Goal: Information Seeking & Learning: Learn about a topic

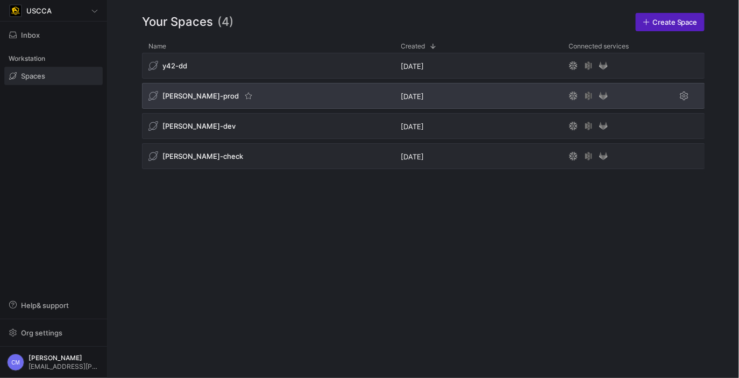
click at [189, 100] on div "[PERSON_NAME]-prod" at bounding box center [193, 96] width 90 height 10
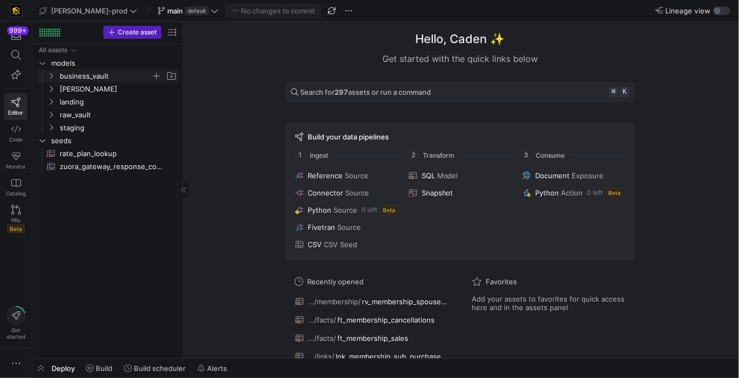
click at [112, 73] on span "business_vault" at bounding box center [105, 76] width 91 height 12
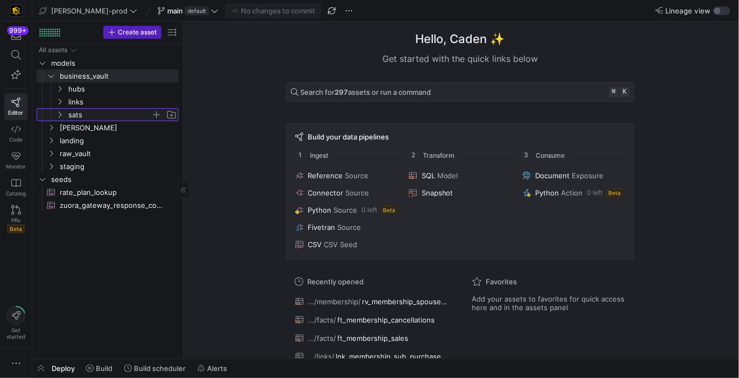
click at [84, 110] on span "sats" at bounding box center [109, 115] width 83 height 12
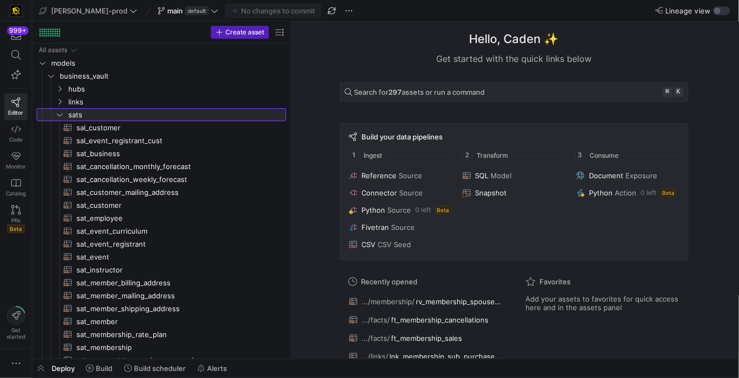
drag, startPoint x: 184, startPoint y: 124, endPoint x: 297, endPoint y: 126, distance: 113.0
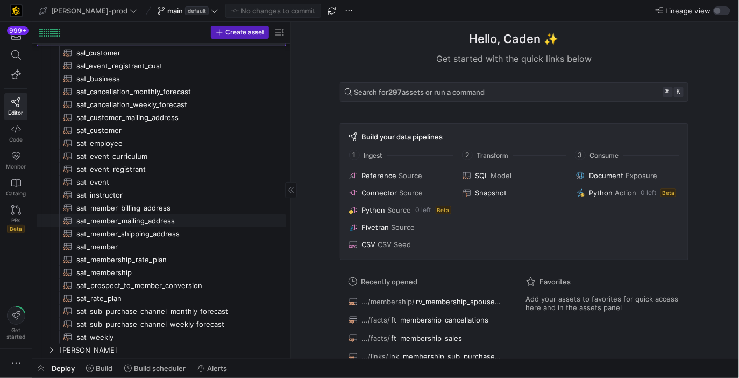
scroll to position [70, 0]
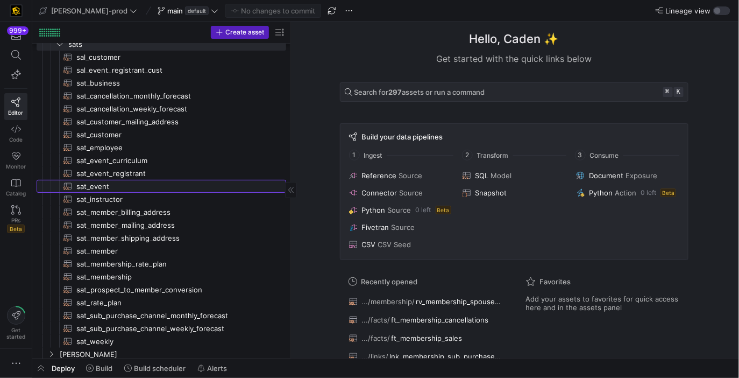
click at [154, 184] on span "sat_event​​​​​​​​​​" at bounding box center [174, 186] width 197 height 12
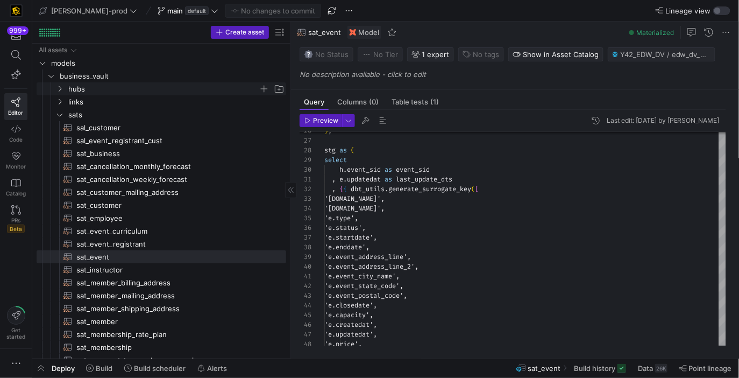
click at [145, 85] on span "hubs" at bounding box center [163, 89] width 190 height 12
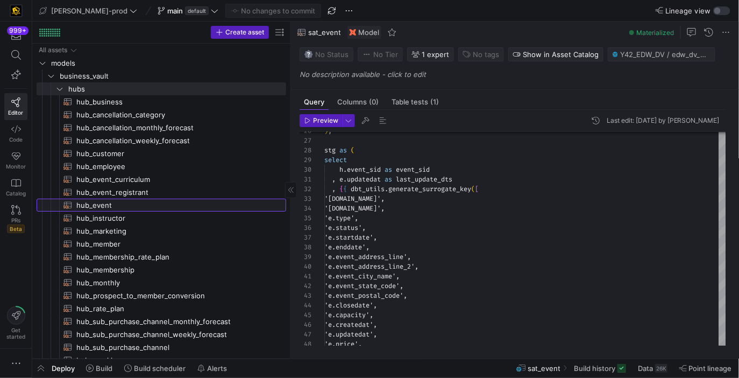
click at [113, 200] on span "hub_event​​​​​​​​​​" at bounding box center [174, 205] width 197 height 12
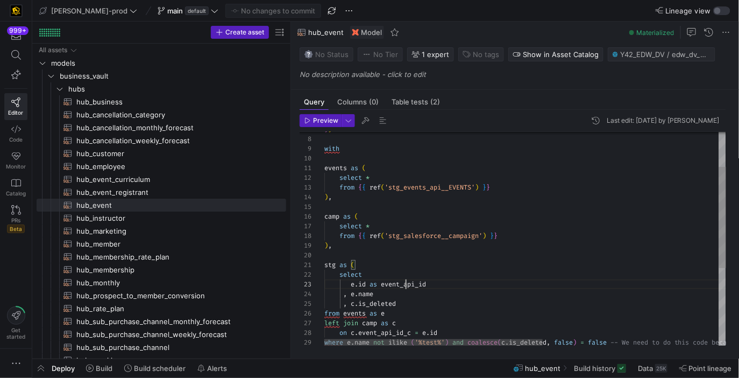
click at [406, 287] on div "select stg as ( ) , from { { ref ( 'stg_salesforce__campaign' ) } } select * ca…" at bounding box center [687, 283] width 727 height 451
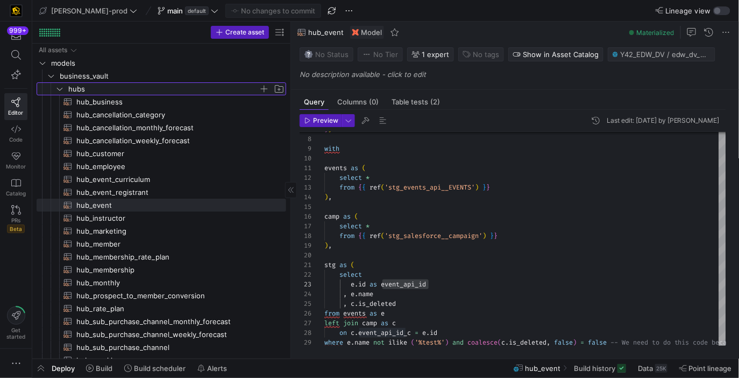
click at [117, 88] on span "hubs" at bounding box center [163, 89] width 190 height 12
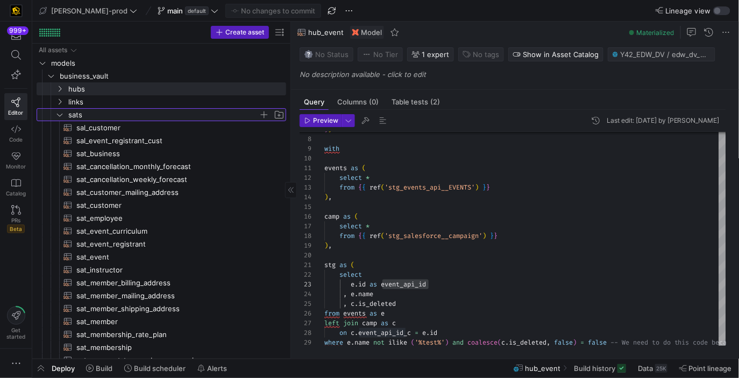
click at [112, 115] on span "sats" at bounding box center [163, 115] width 190 height 12
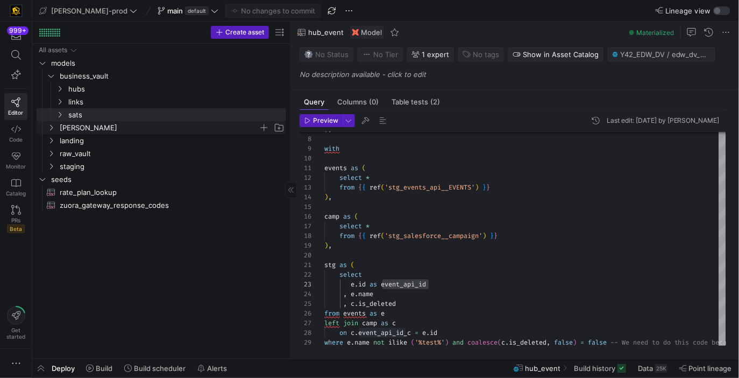
click at [98, 129] on span "[PERSON_NAME]" at bounding box center [159, 128] width 199 height 12
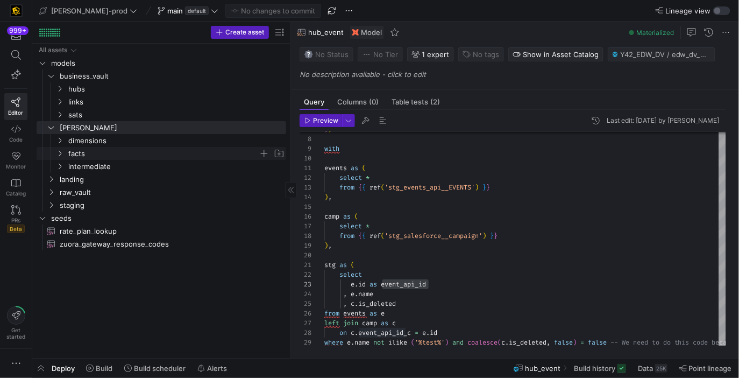
click at [91, 150] on span "facts" at bounding box center [163, 153] width 190 height 12
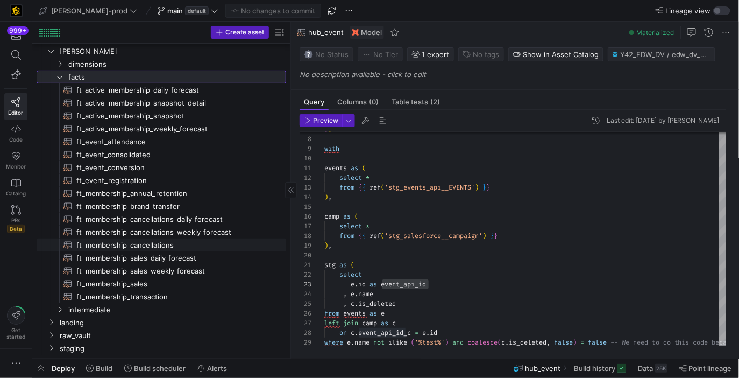
scroll to position [98, 0]
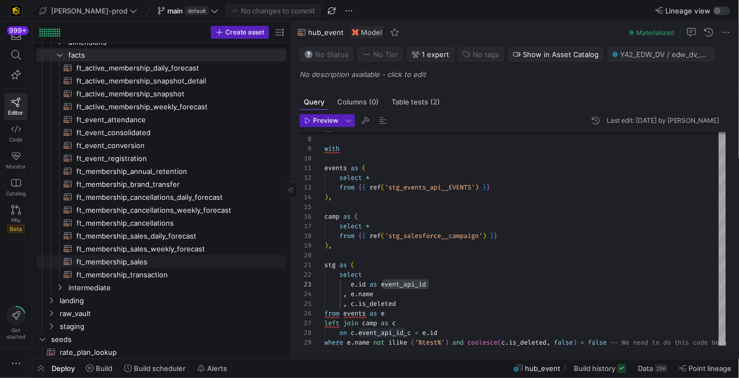
click at [153, 261] on span "ft_membership_sales​​​​​​​​​​" at bounding box center [174, 262] width 197 height 12
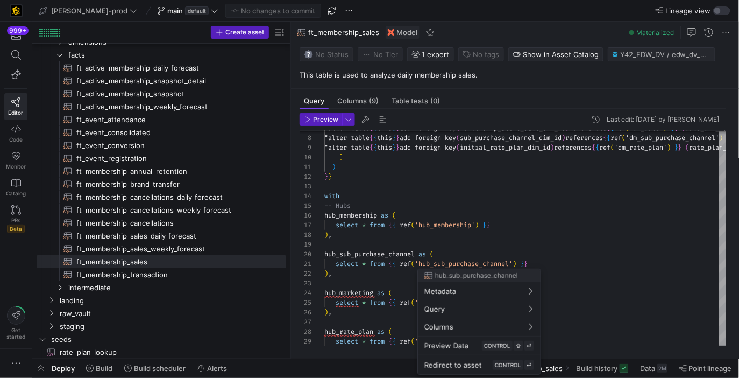
click at [538, 231] on div at bounding box center [369, 189] width 739 height 378
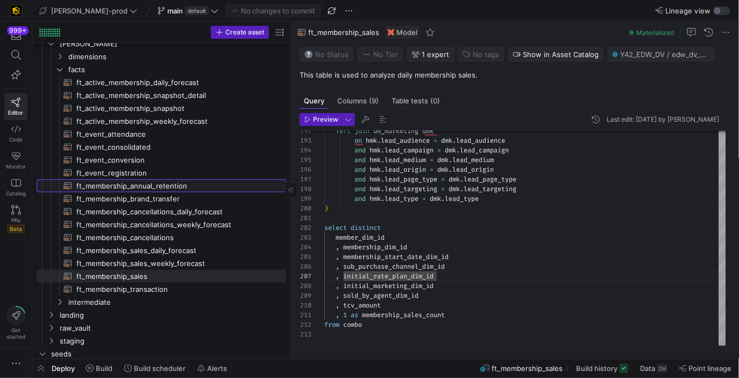
click at [185, 185] on span "ft_membership_annual_retention​​​​​​​​​​" at bounding box center [174, 186] width 197 height 12
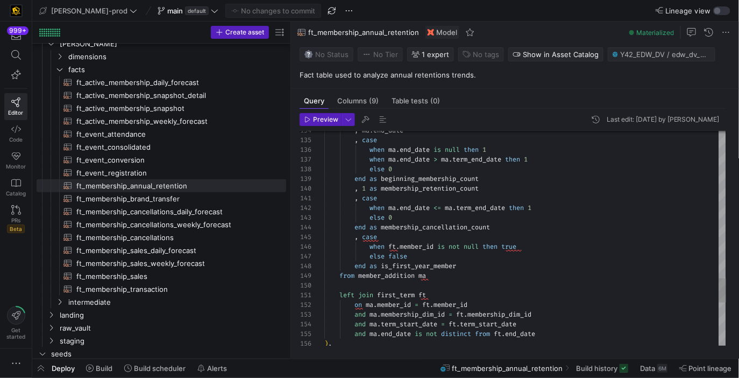
type textarea "{{ config( post_hook = [ "alter table {{ this }} add primary key (membership_di…"
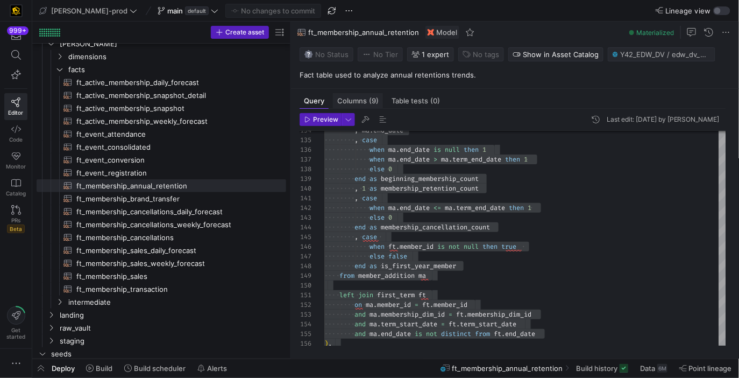
click at [367, 97] on div "Columns (9)" at bounding box center [358, 101] width 50 height 16
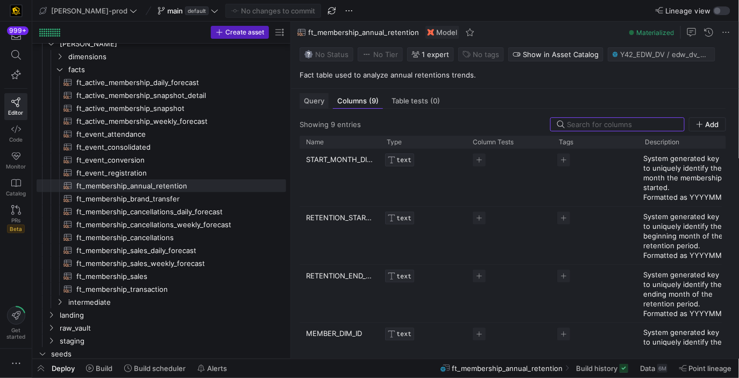
click at [310, 98] on span "Query" at bounding box center [314, 100] width 20 height 7
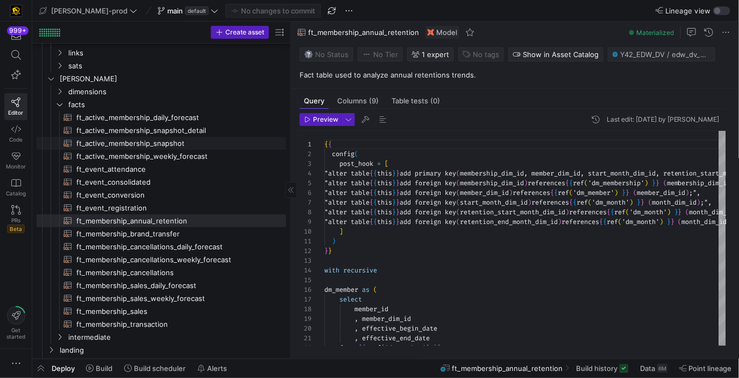
scroll to position [48, 0]
click at [180, 307] on span "ft_membership_sales​​​​​​​​​​" at bounding box center [174, 312] width 197 height 12
type textarea "{{ config( post_hook = [ "alter table {{ this }} add primary key (member_dim_id…"
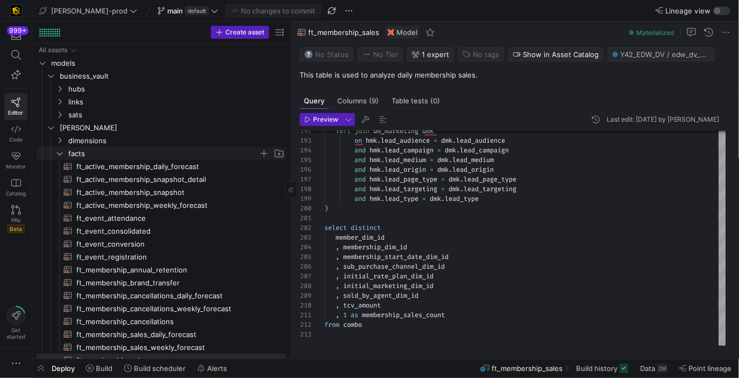
click at [166, 155] on span "facts" at bounding box center [163, 153] width 190 height 12
